Goal: Find specific page/section: Find specific page/section

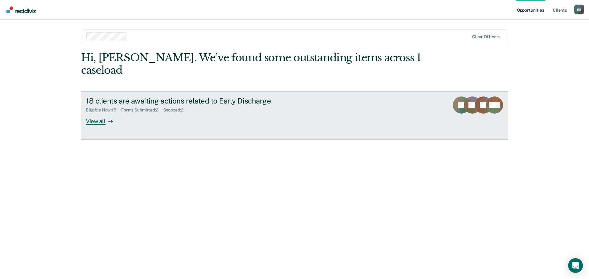
click at [94, 113] on div "View all" at bounding box center [103, 119] width 34 height 12
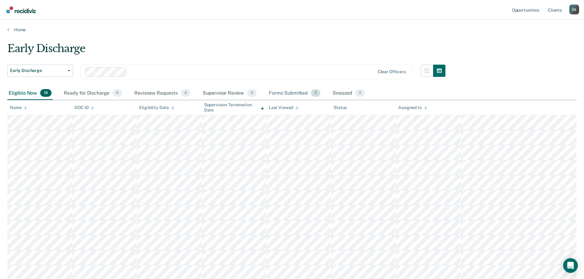
click at [291, 92] on div "Forms Submitted 2" at bounding box center [295, 93] width 54 height 13
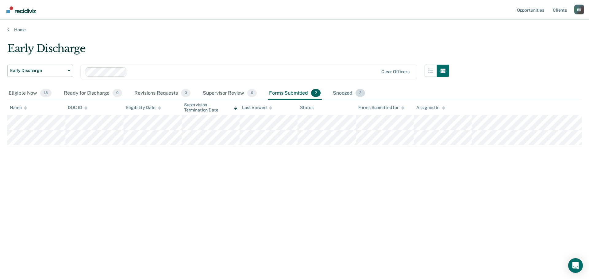
click at [344, 93] on div "Snoozed 2" at bounding box center [349, 93] width 35 height 13
click at [25, 93] on div "Eligible Now 18" at bounding box center [29, 93] width 45 height 13
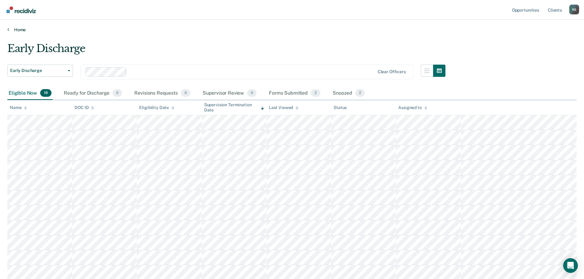
click at [17, 29] on link "Home" at bounding box center [292, 30] width 570 height 6
